Goal: Communication & Community: Connect with others

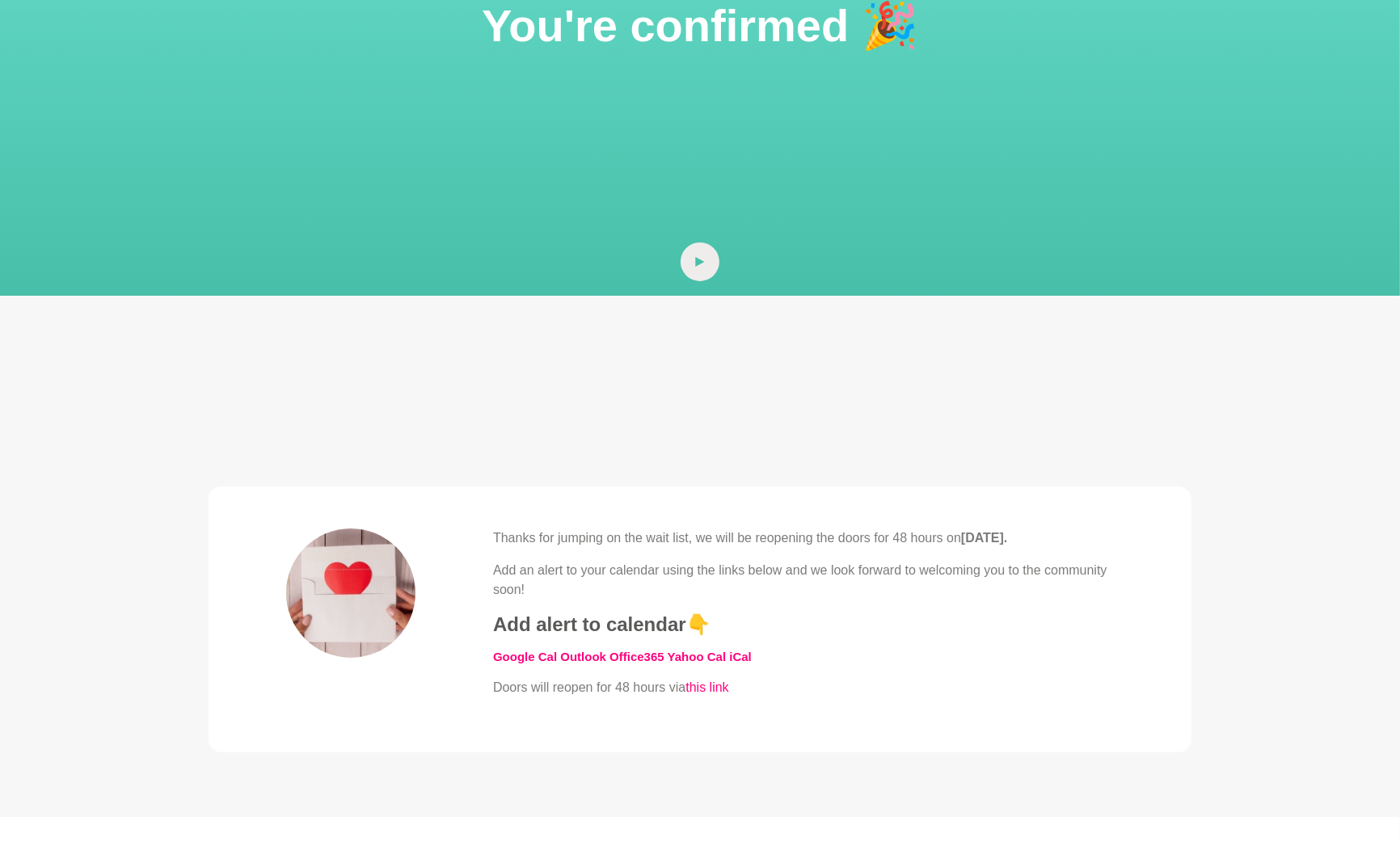
scroll to position [136, 0]
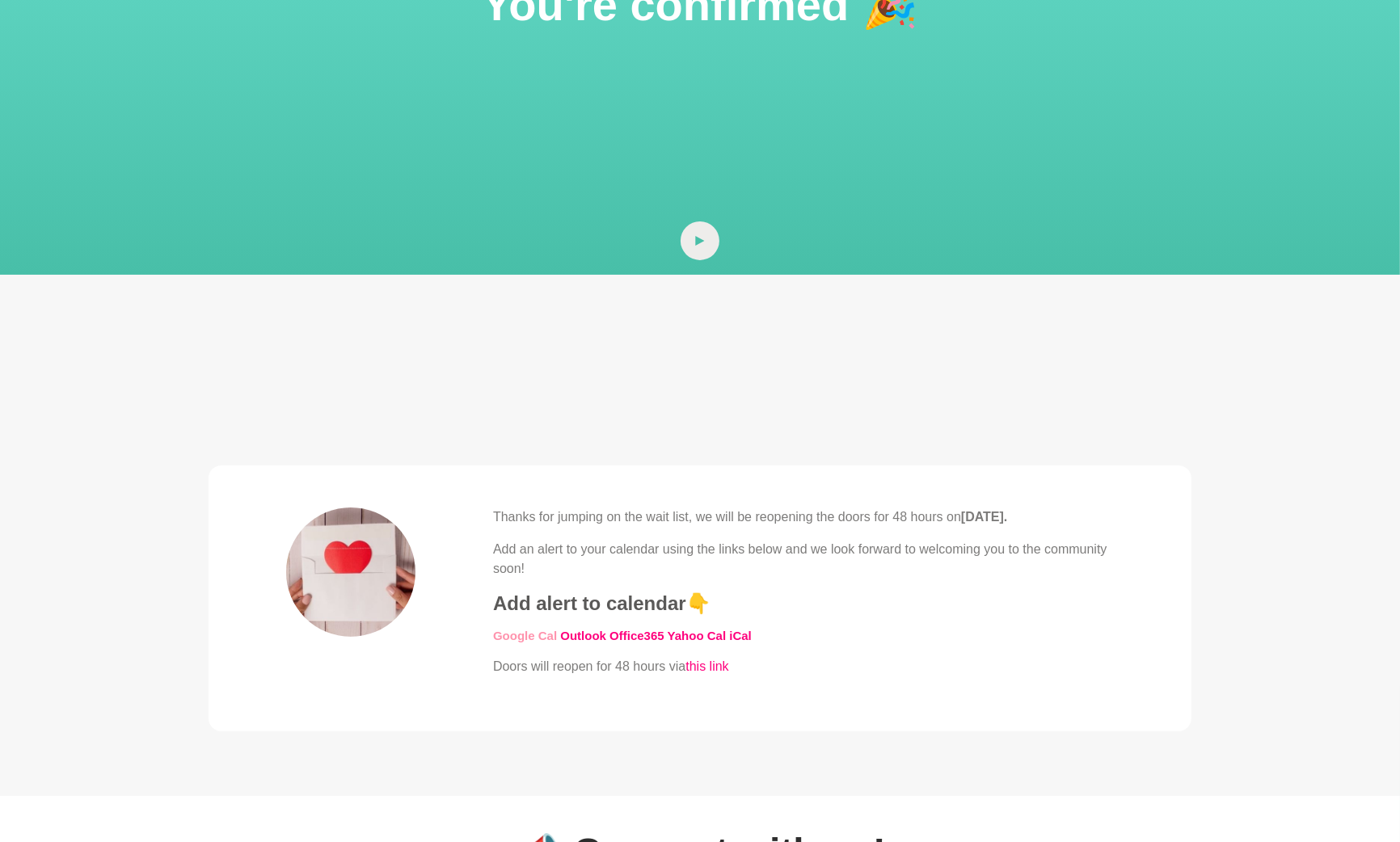
click at [531, 631] on link "​Google Cal" at bounding box center [524, 636] width 64 height 14
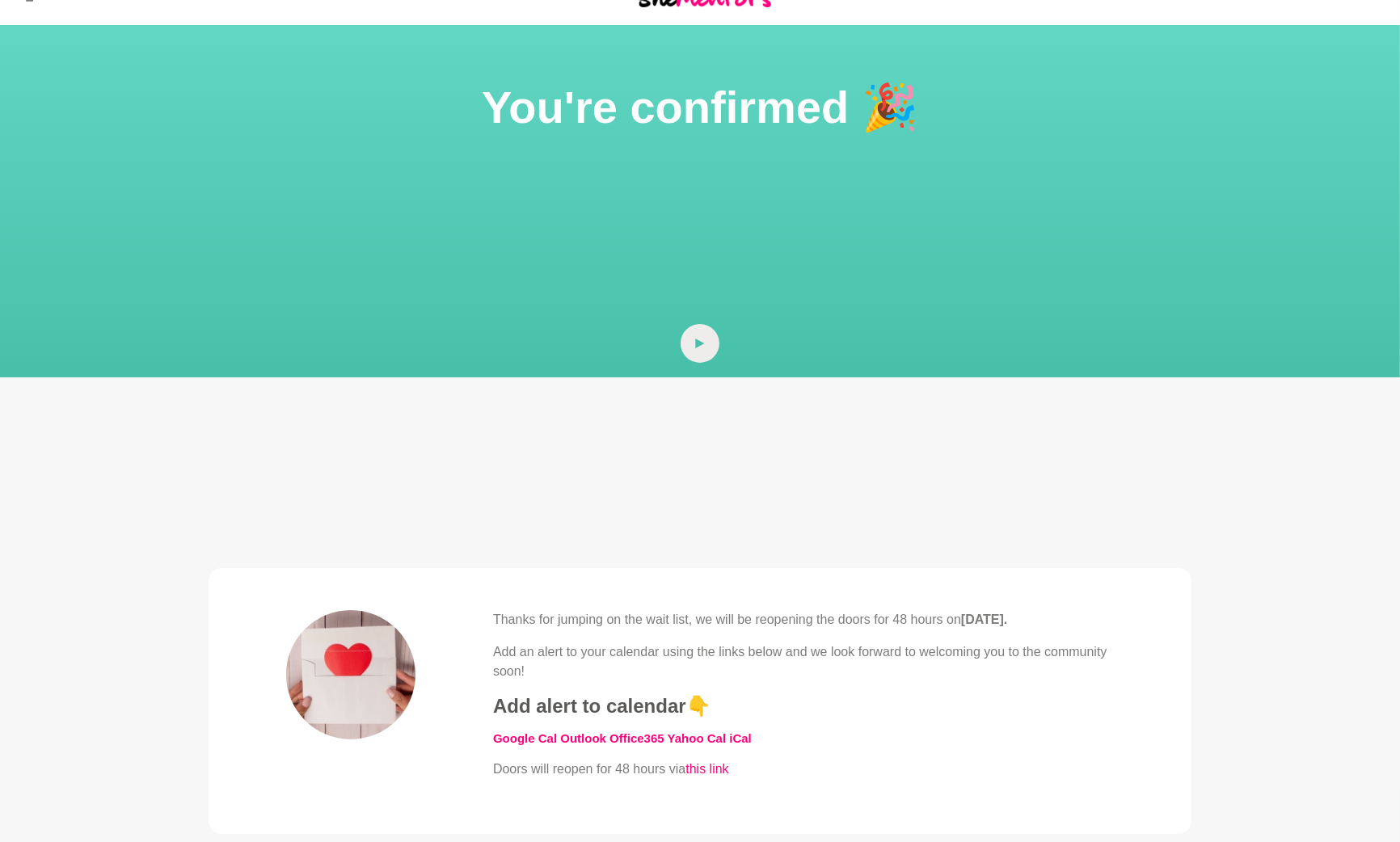
scroll to position [0, 0]
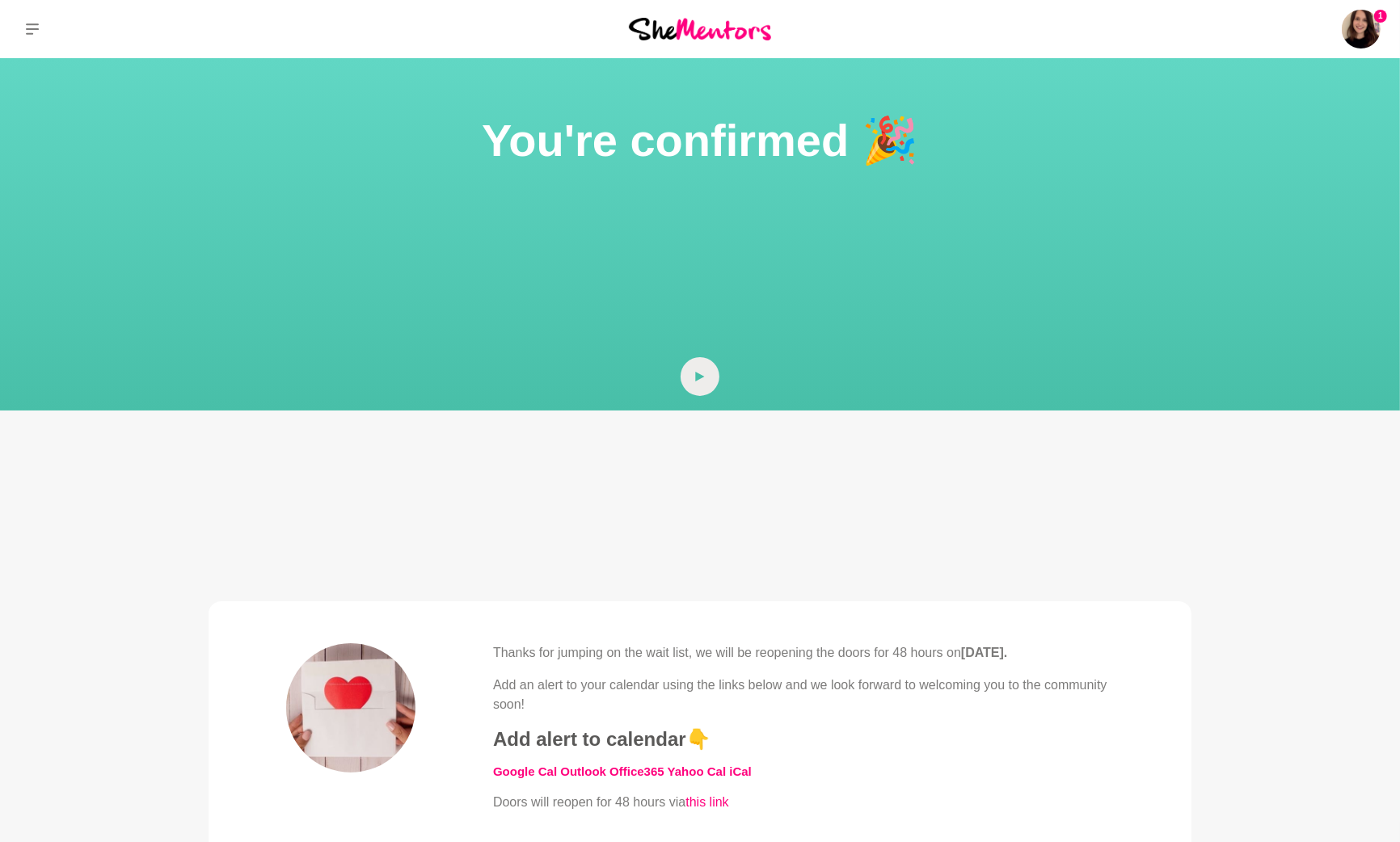
click at [686, 32] on img at bounding box center [700, 28] width 142 height 22
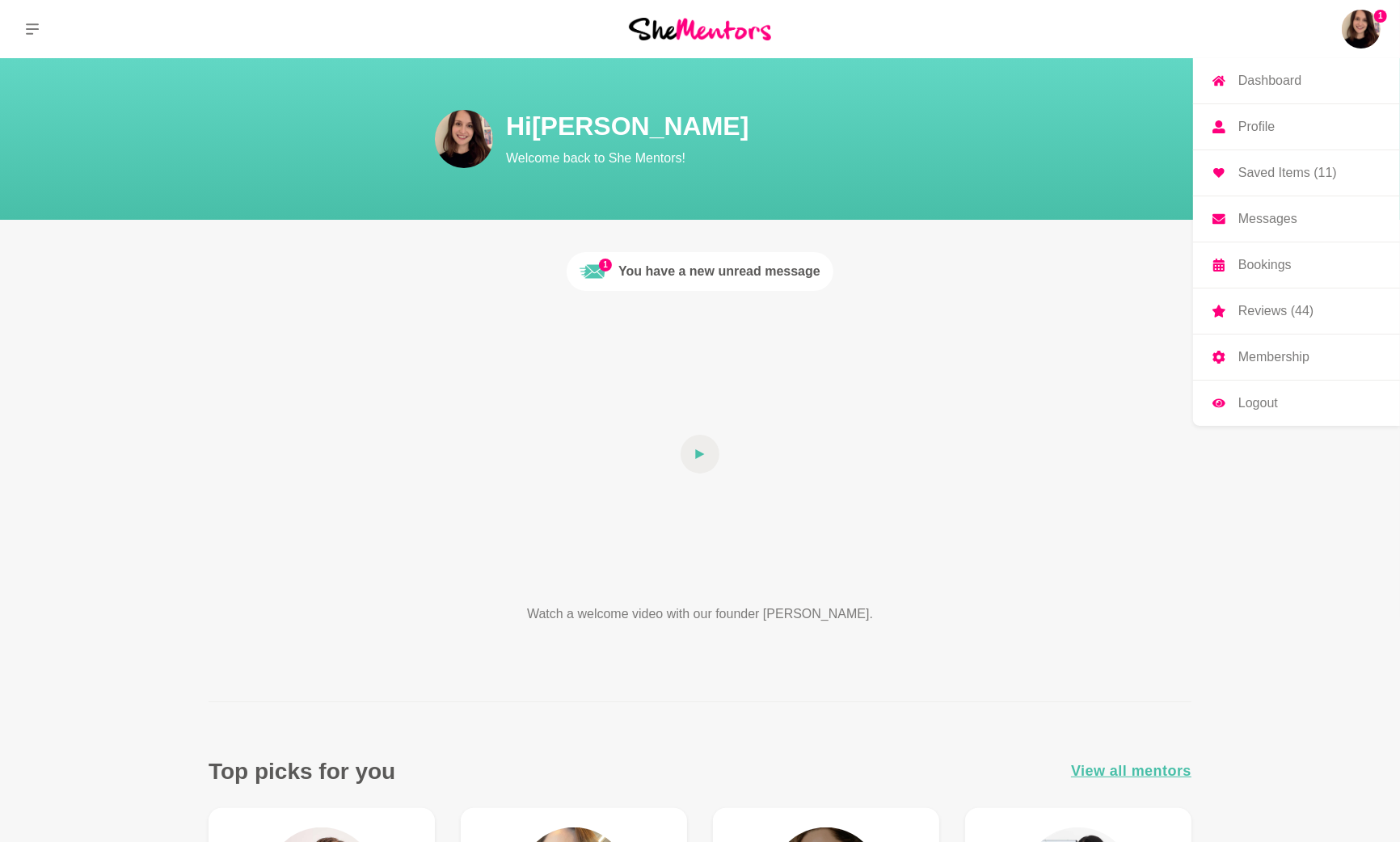
click at [1280, 167] on p "Saved Items (11)" at bounding box center [1288, 173] width 98 height 13
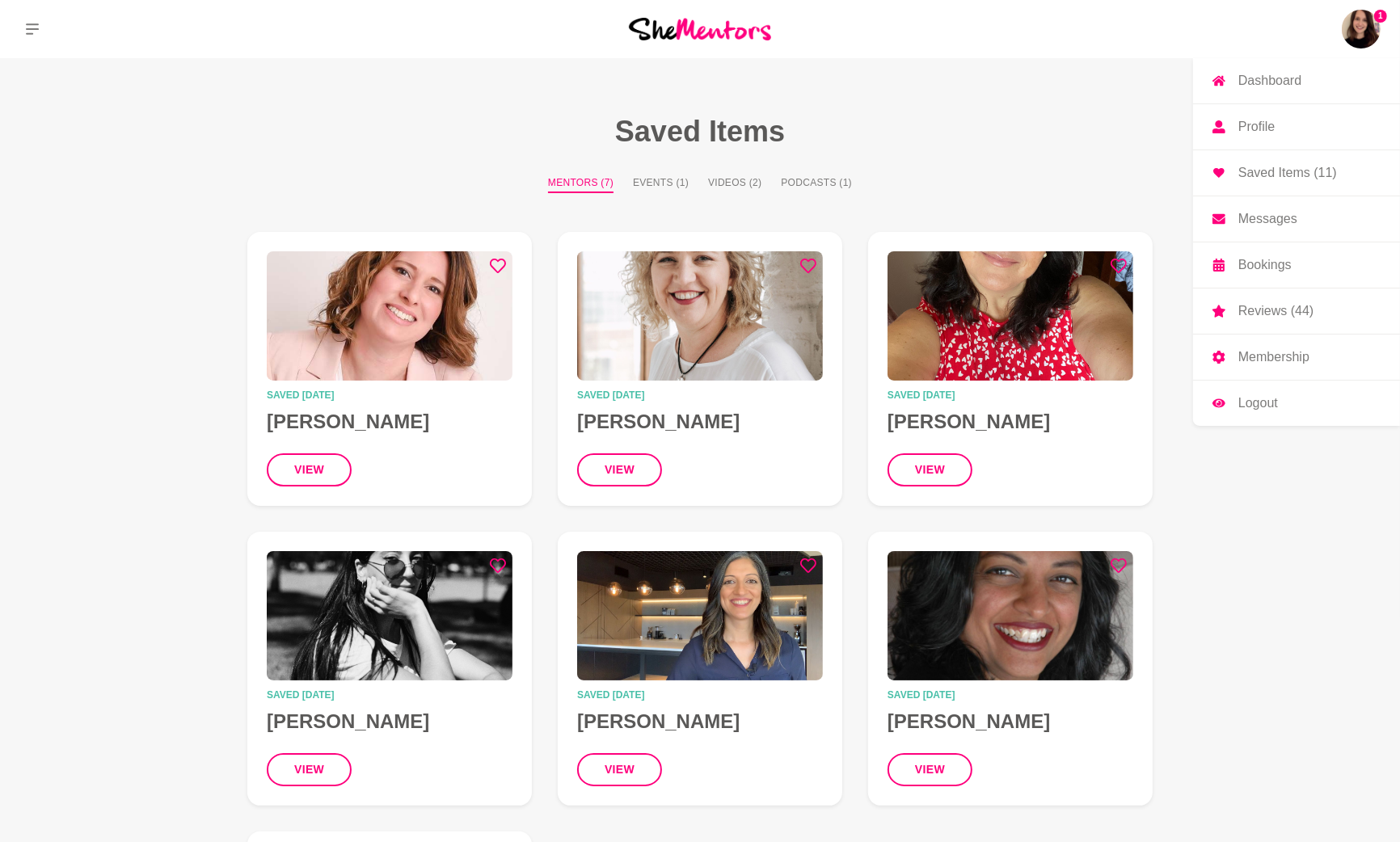
click at [1354, 31] on img at bounding box center [1360, 29] width 39 height 39
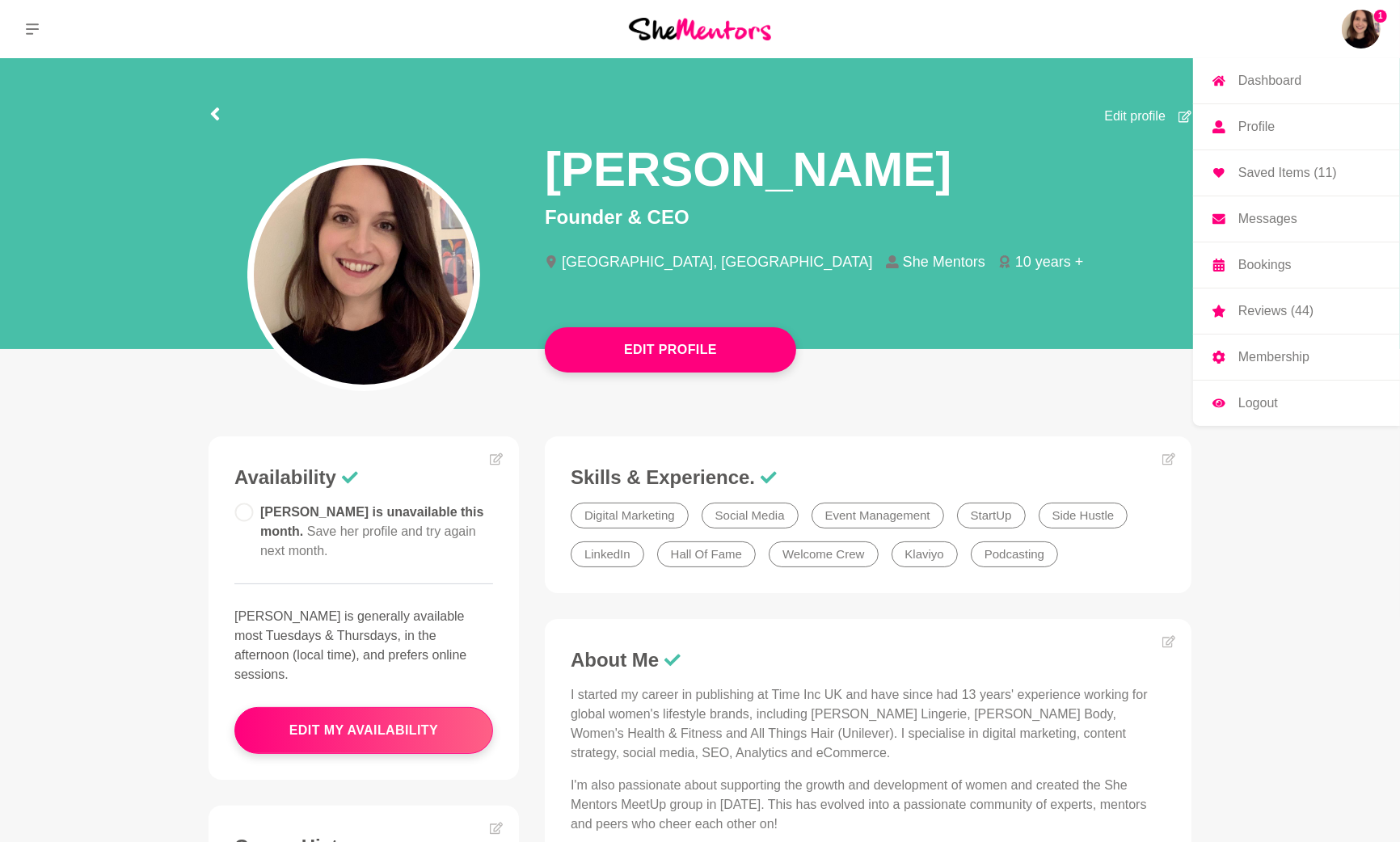
click at [1256, 260] on p "Bookings" at bounding box center [1265, 264] width 54 height 13
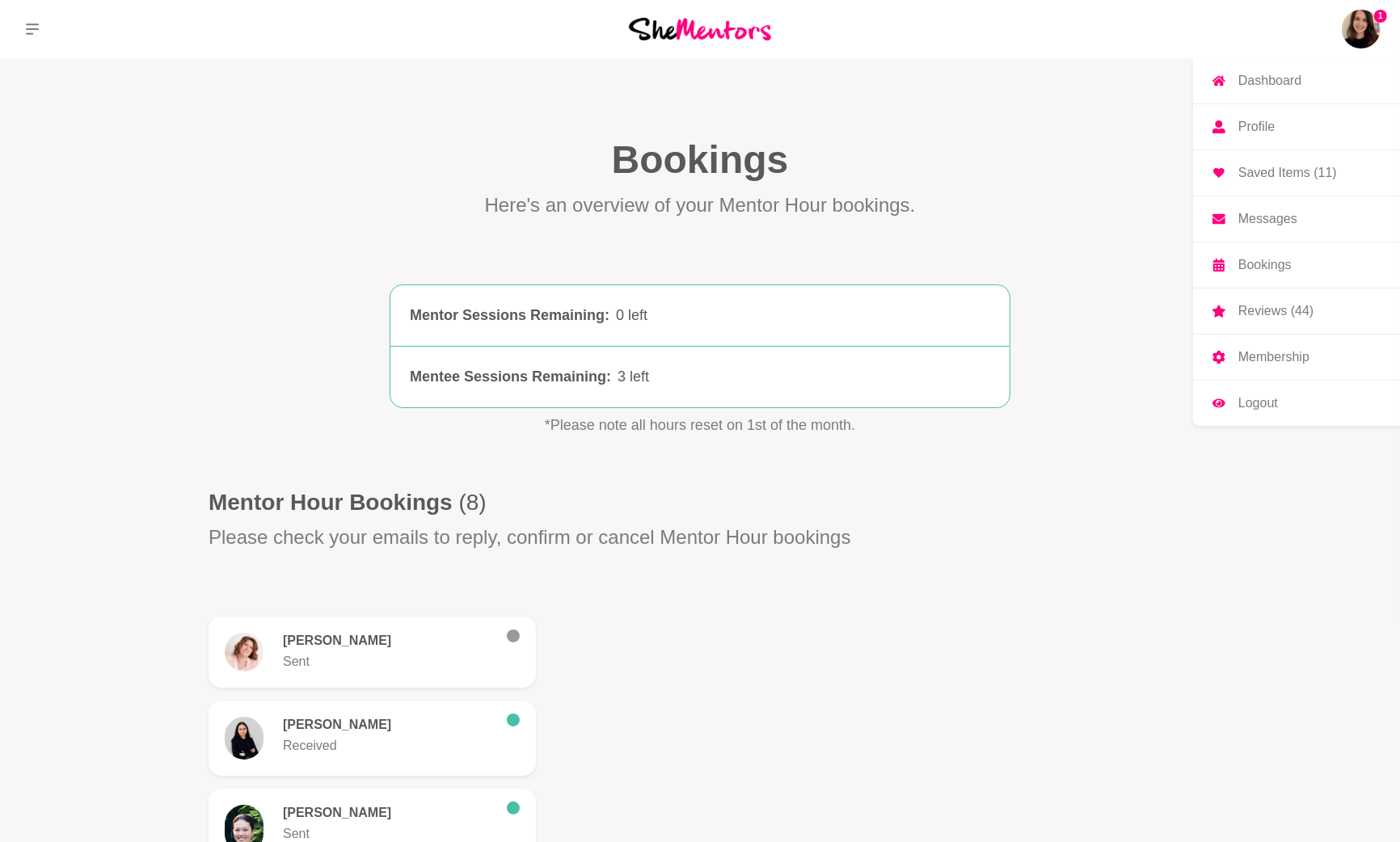
click at [1308, 215] on link "Messages" at bounding box center [1296, 219] width 207 height 46
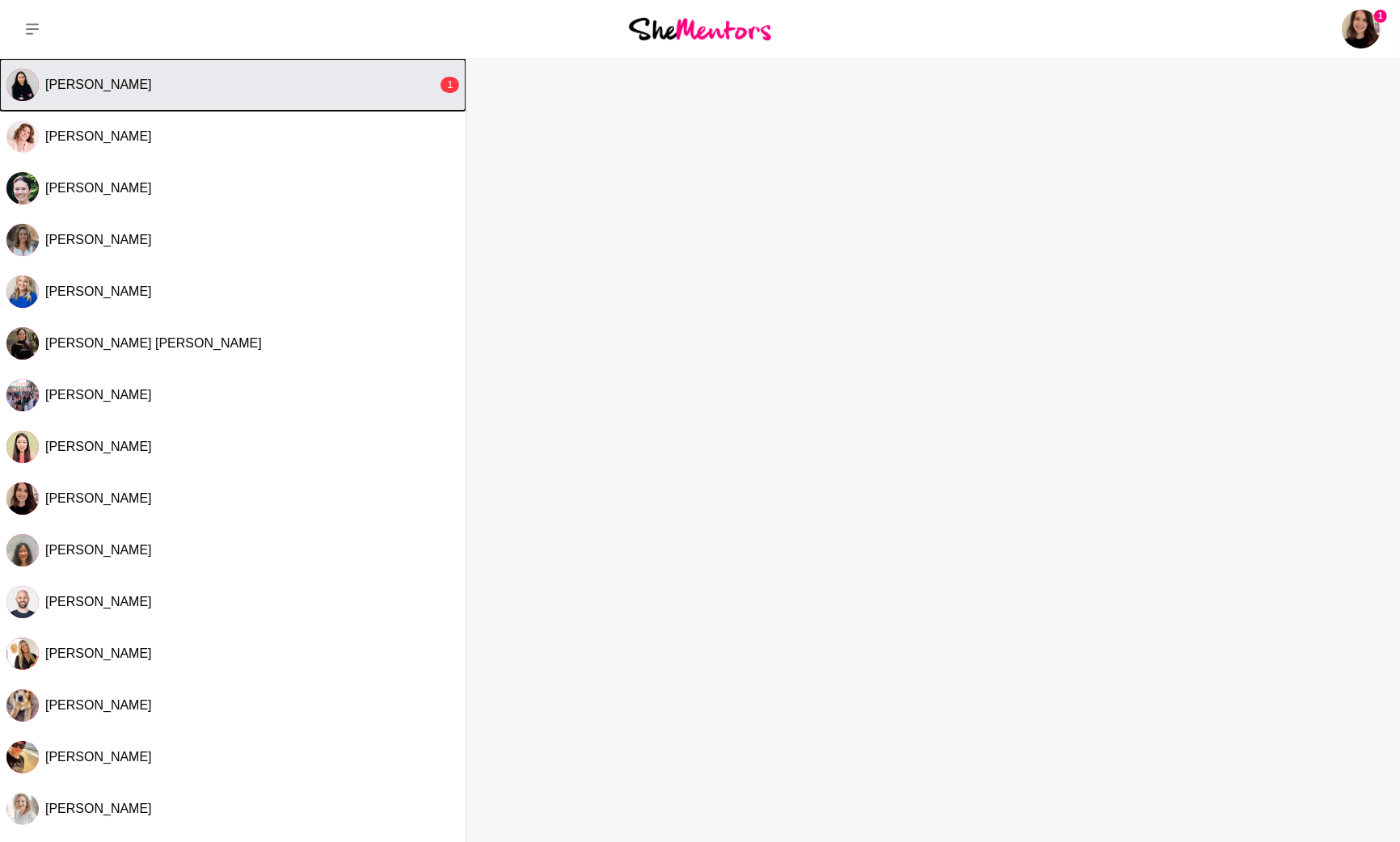
click at [274, 67] on button "[PERSON_NAME] 1" at bounding box center [233, 84] width 465 height 52
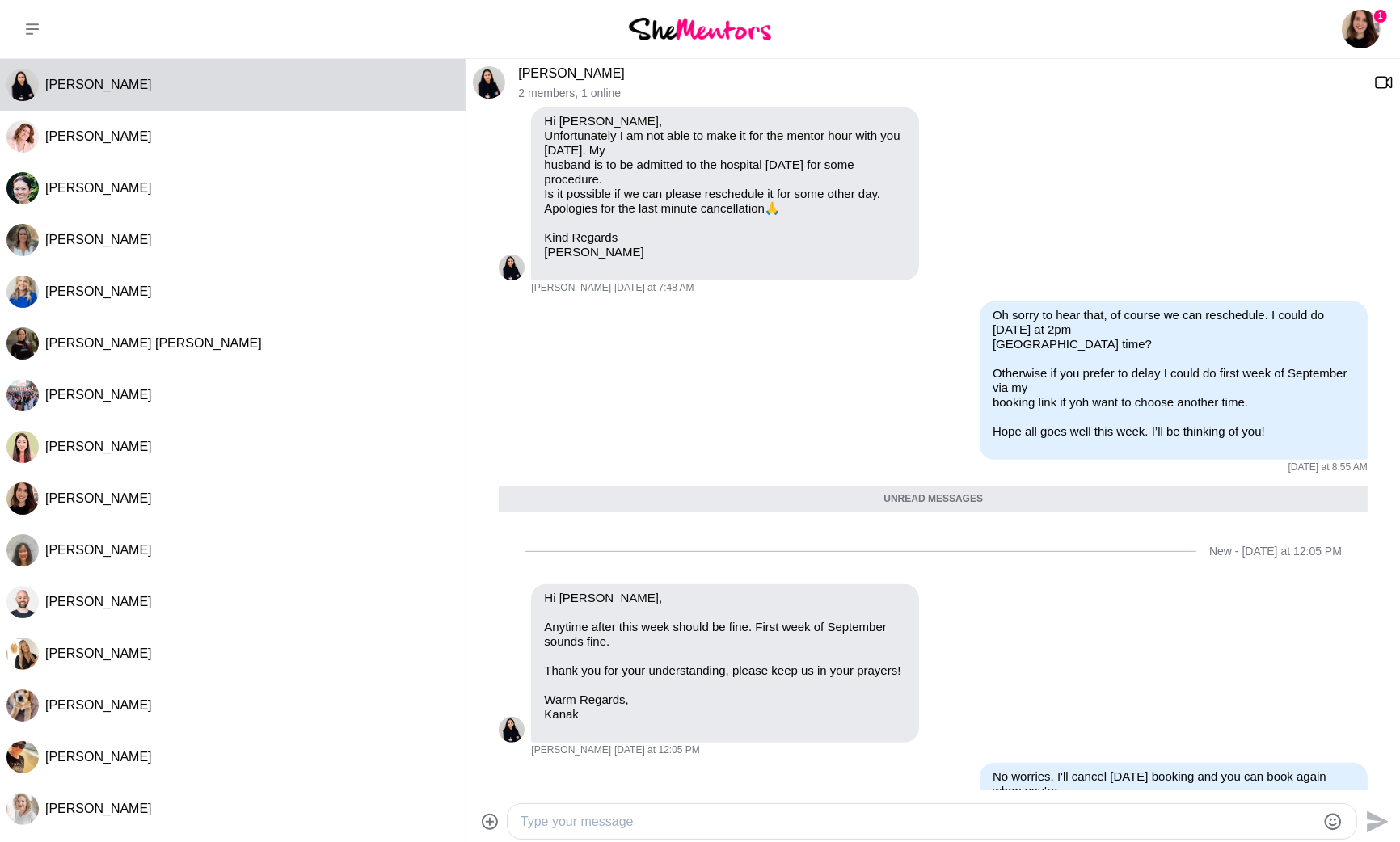
scroll to position [832, 0]
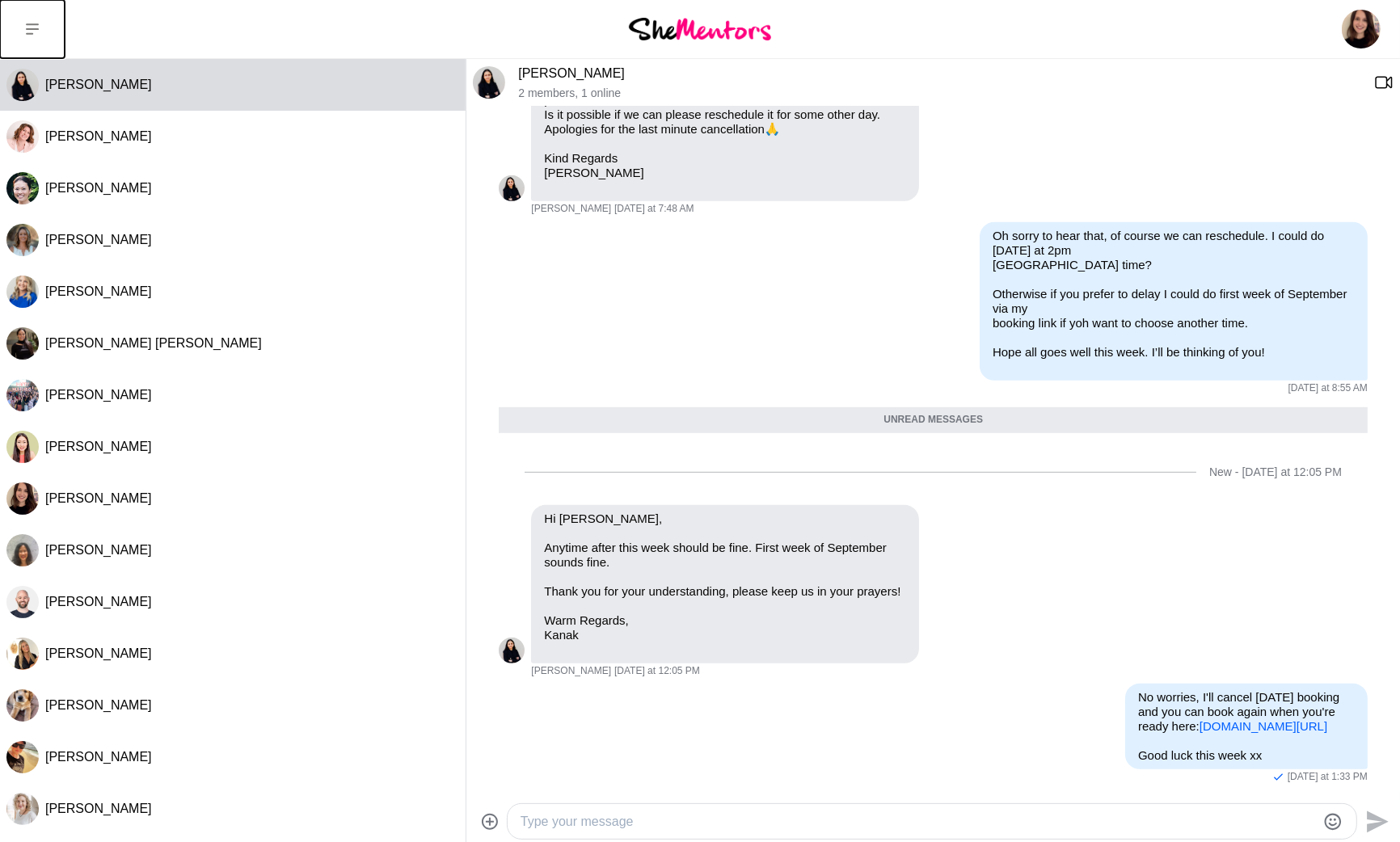
click at [23, 38] on button at bounding box center [32, 29] width 65 height 58
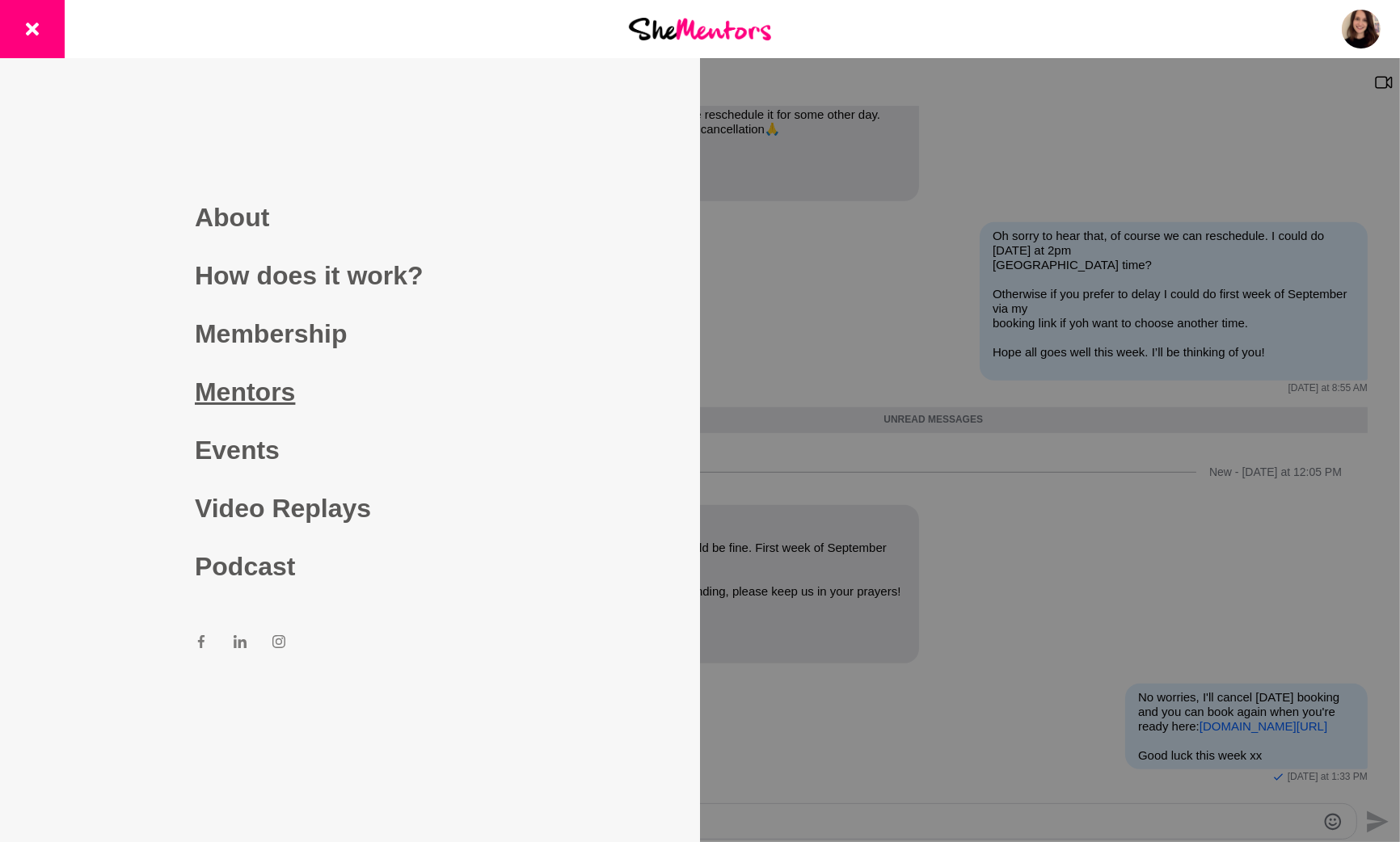
click at [225, 390] on link "Mentors" at bounding box center [350, 392] width 310 height 58
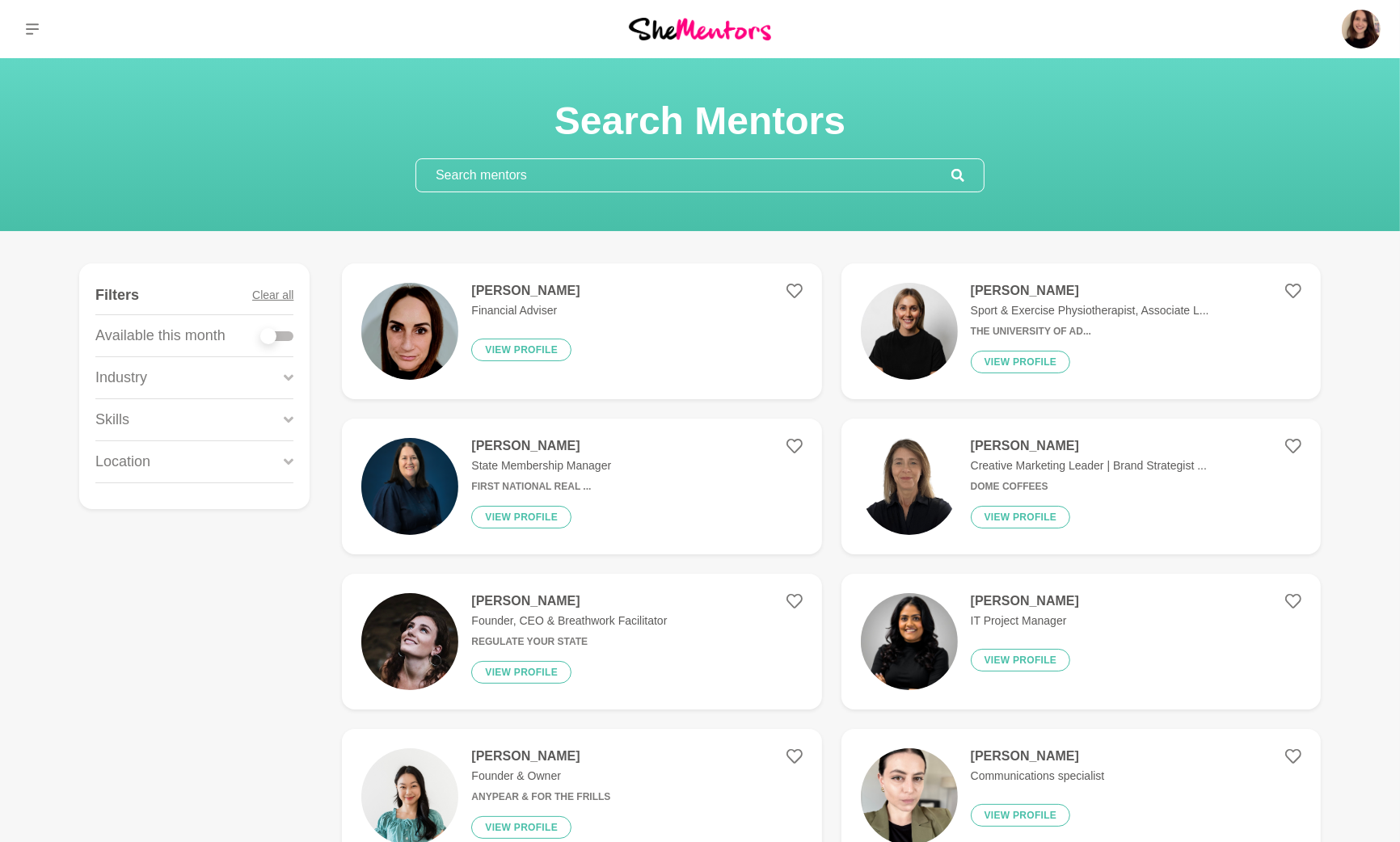
click at [151, 423] on div "Skills" at bounding box center [194, 420] width 198 height 41
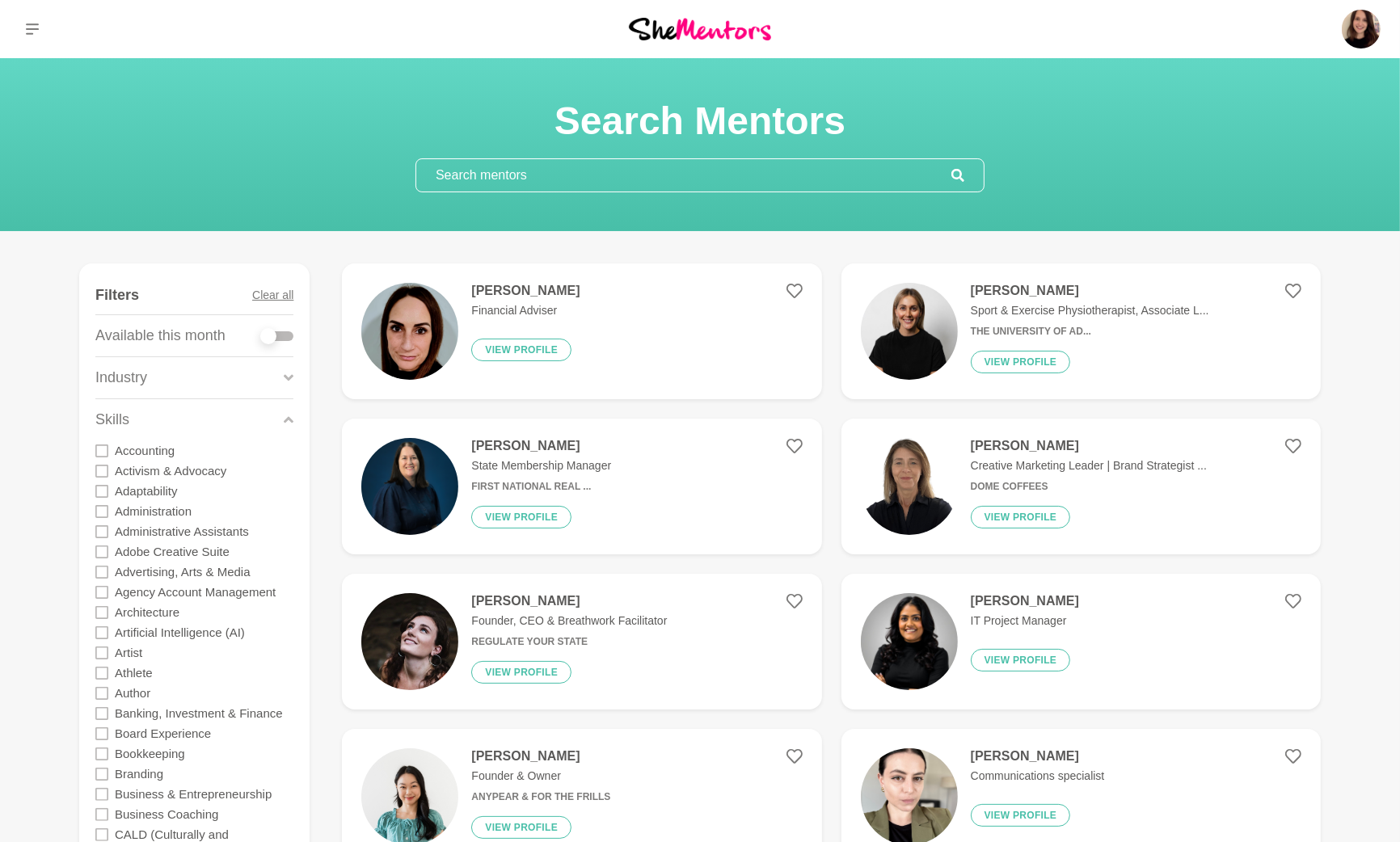
click at [151, 423] on div "Skills" at bounding box center [194, 420] width 198 height 41
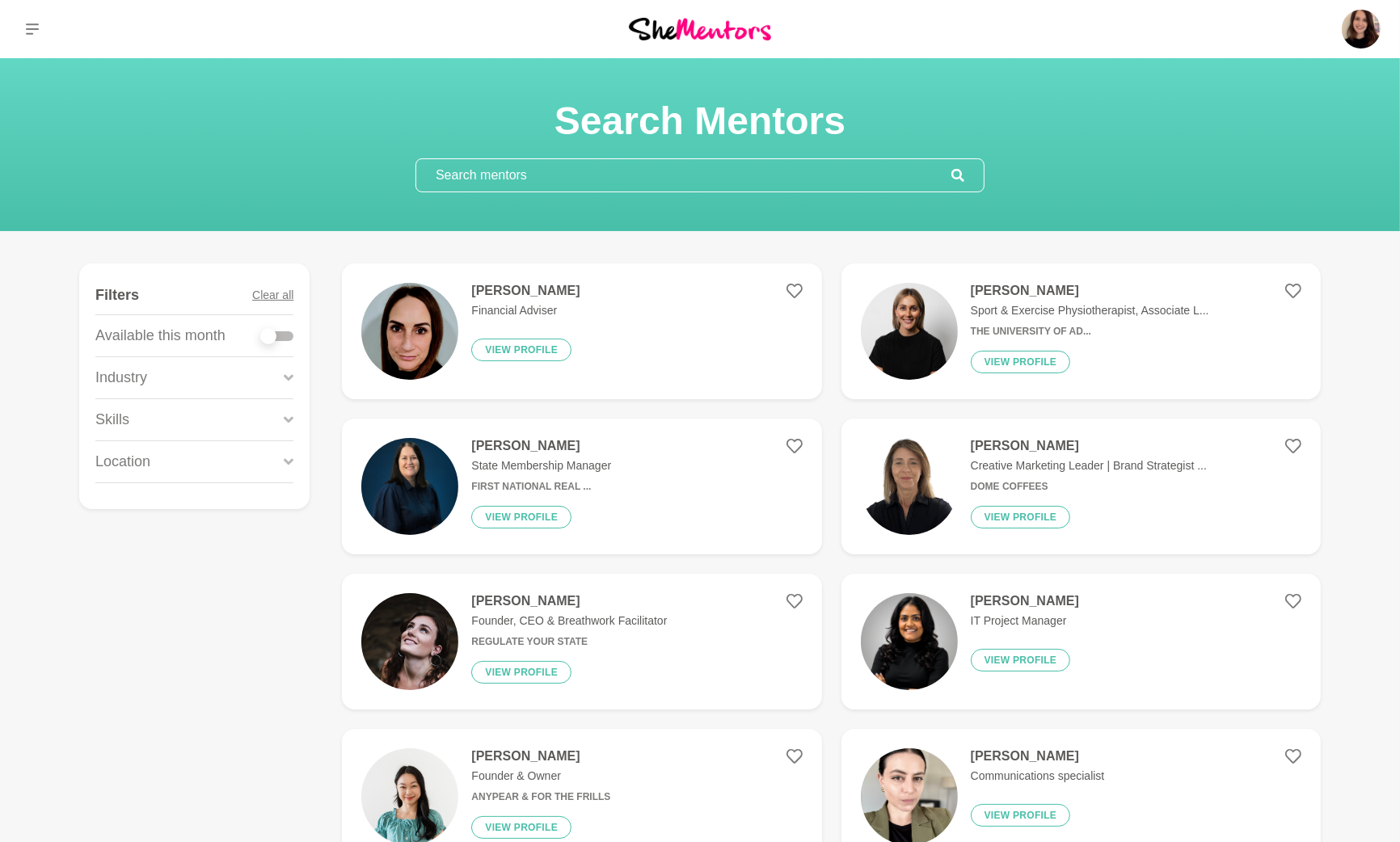
click at [129, 464] on p "Location" at bounding box center [123, 461] width 55 height 22
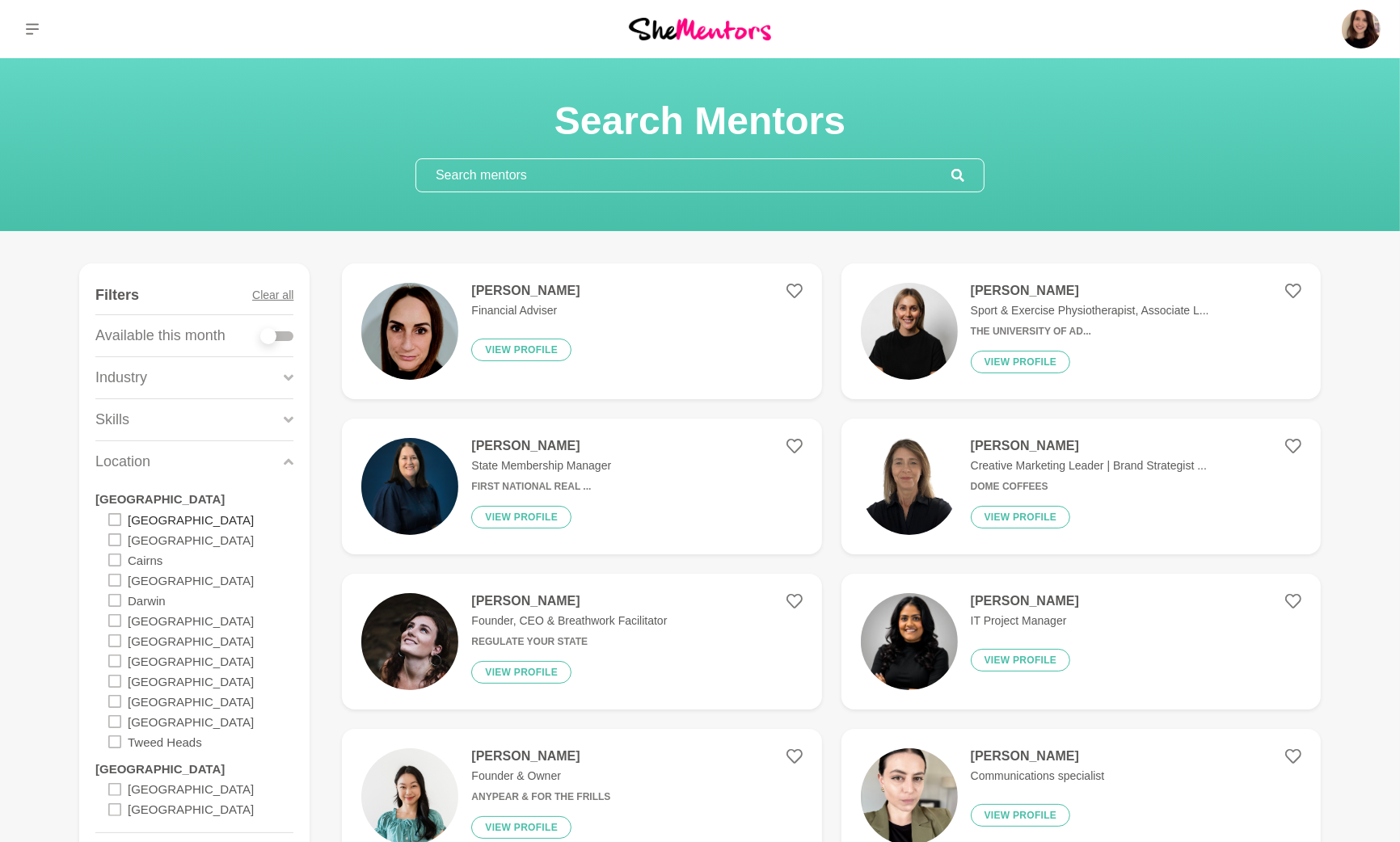
click at [141, 514] on label "[GEOGRAPHIC_DATA]" at bounding box center [191, 519] width 126 height 20
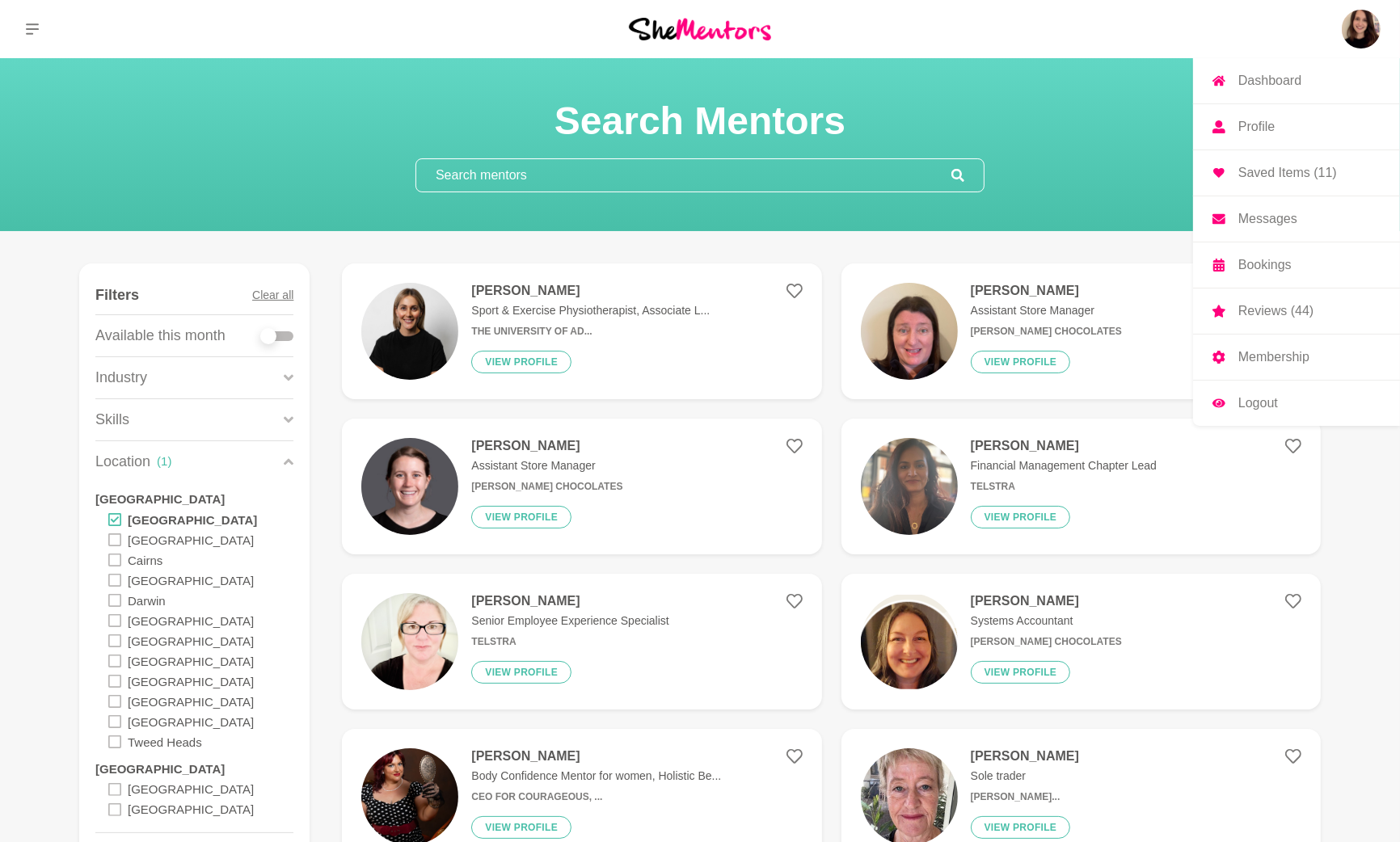
drag, startPoint x: 1268, startPoint y: 215, endPoint x: 1257, endPoint y: 214, distance: 11.0
click at [1268, 215] on p "Messages" at bounding box center [1267, 219] width 59 height 13
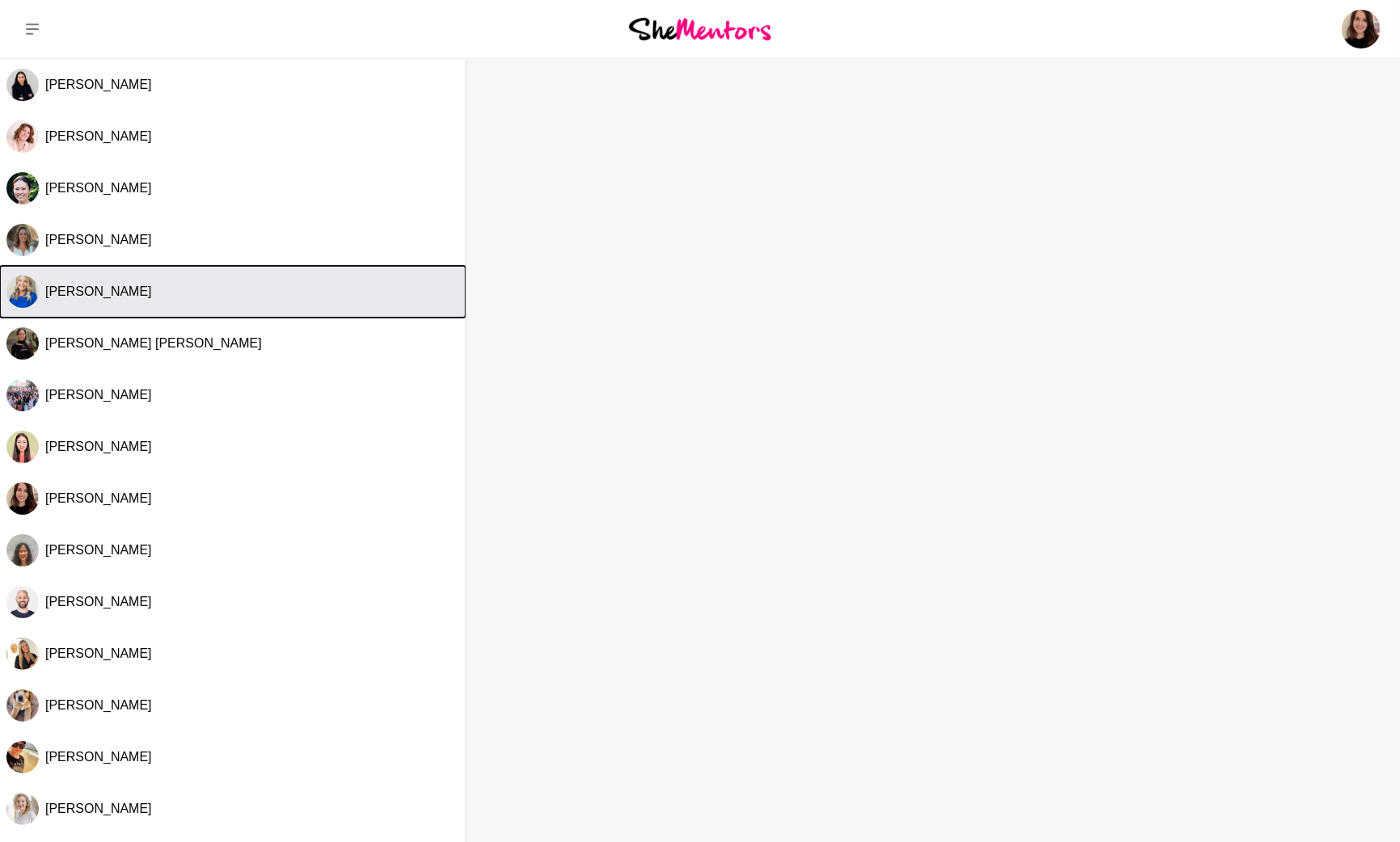
click at [148, 292] on span "[PERSON_NAME]" at bounding box center [98, 291] width 106 height 14
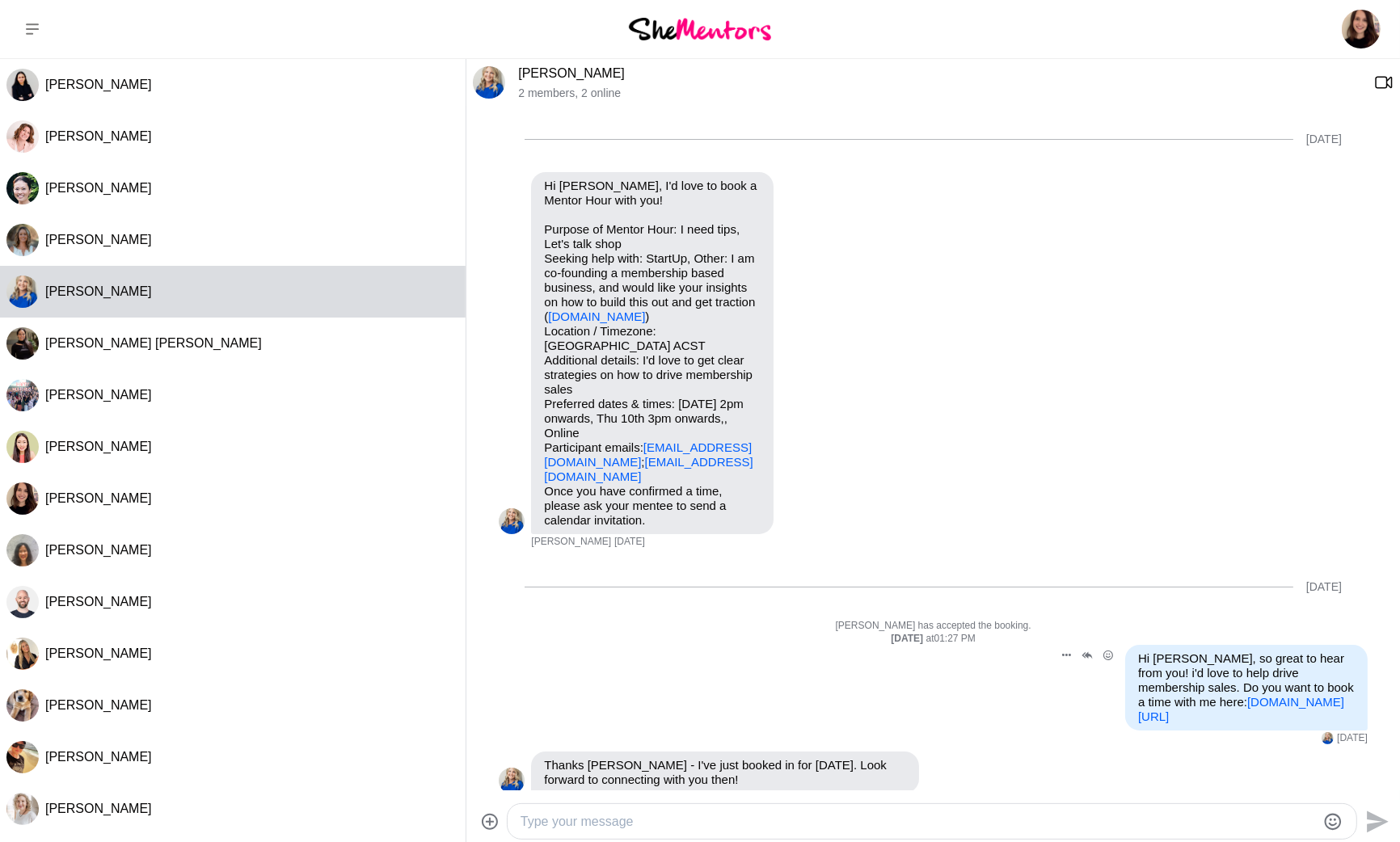
scroll to position [22, 0]
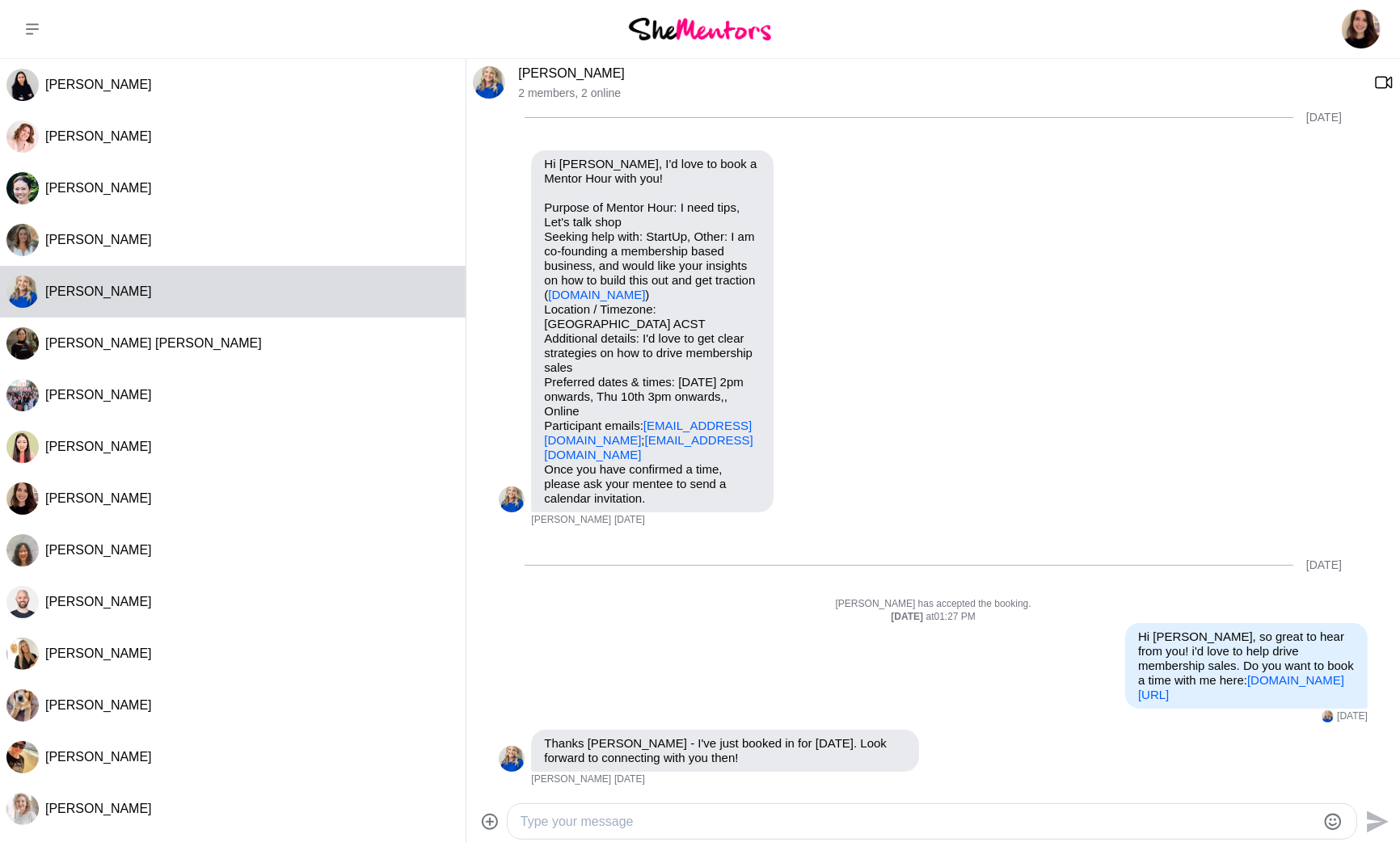
click at [625, 813] on textarea "Type your message" at bounding box center [918, 822] width 795 height 19
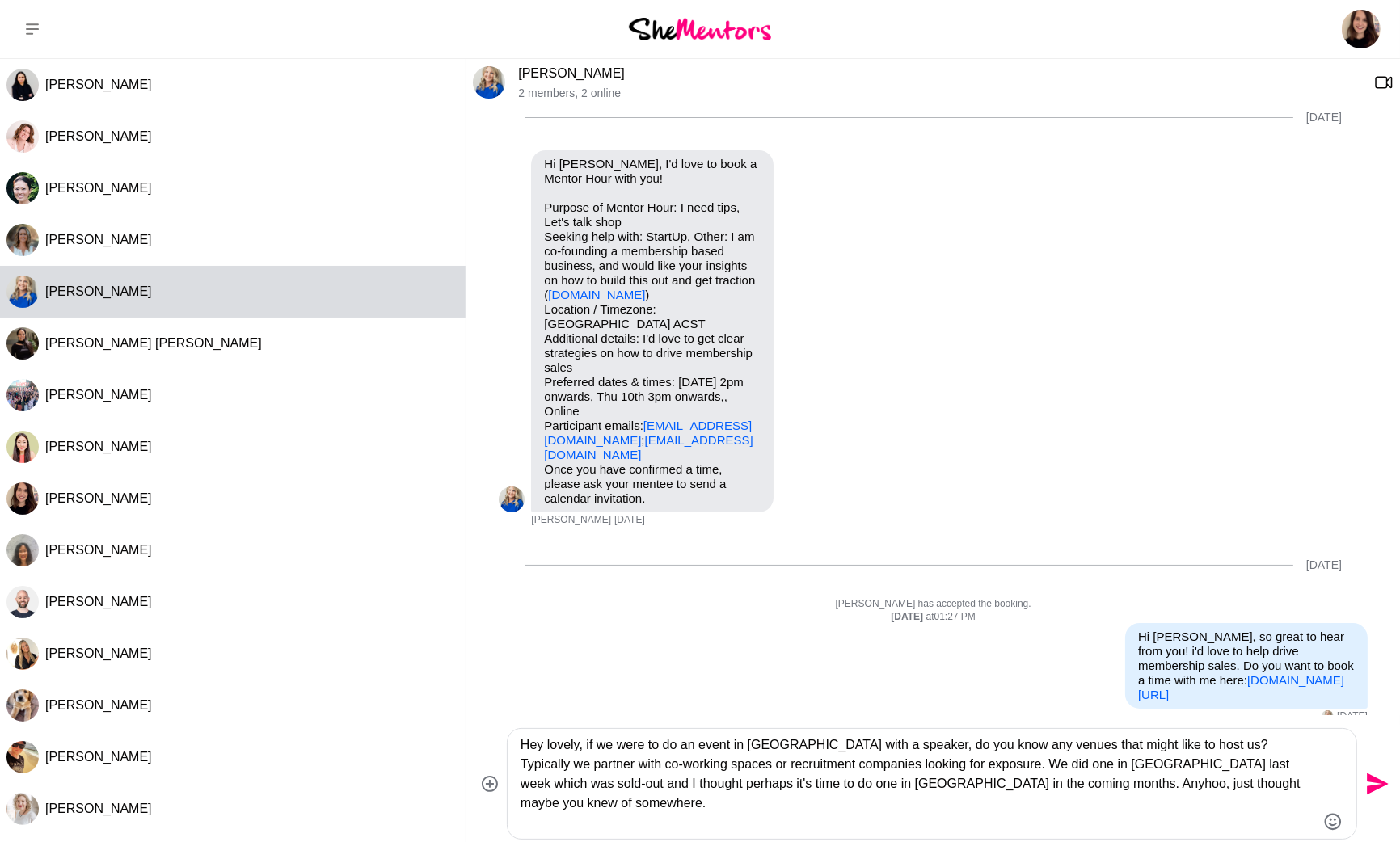
type textarea "Hey lovely, if we were to do an event in [GEOGRAPHIC_DATA] with a speaker, do y…"
click at [1391, 783] on button "Send" at bounding box center [1375, 783] width 36 height 36
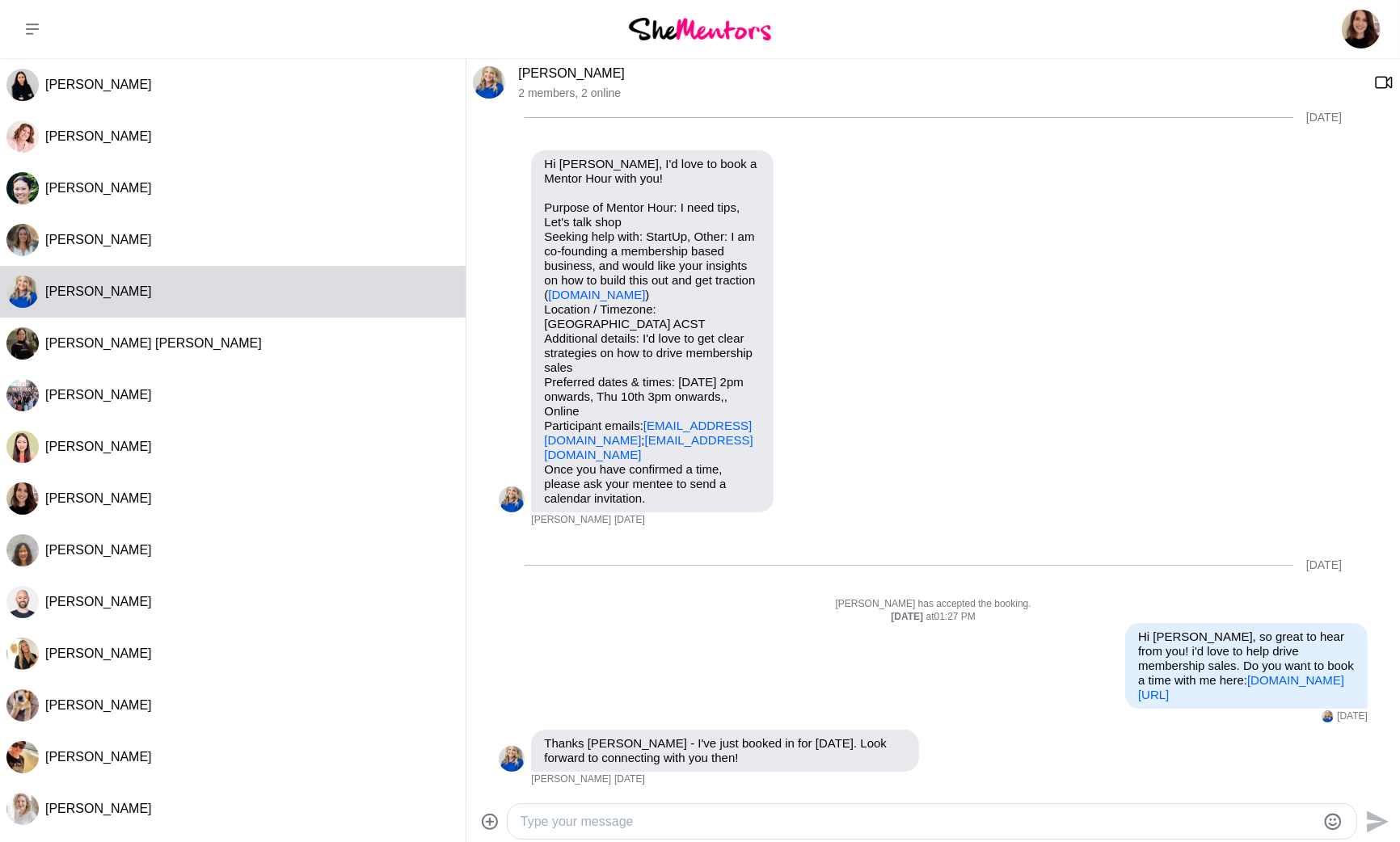
scroll to position [252, 0]
